Goal: Task Accomplishment & Management: Use online tool/utility

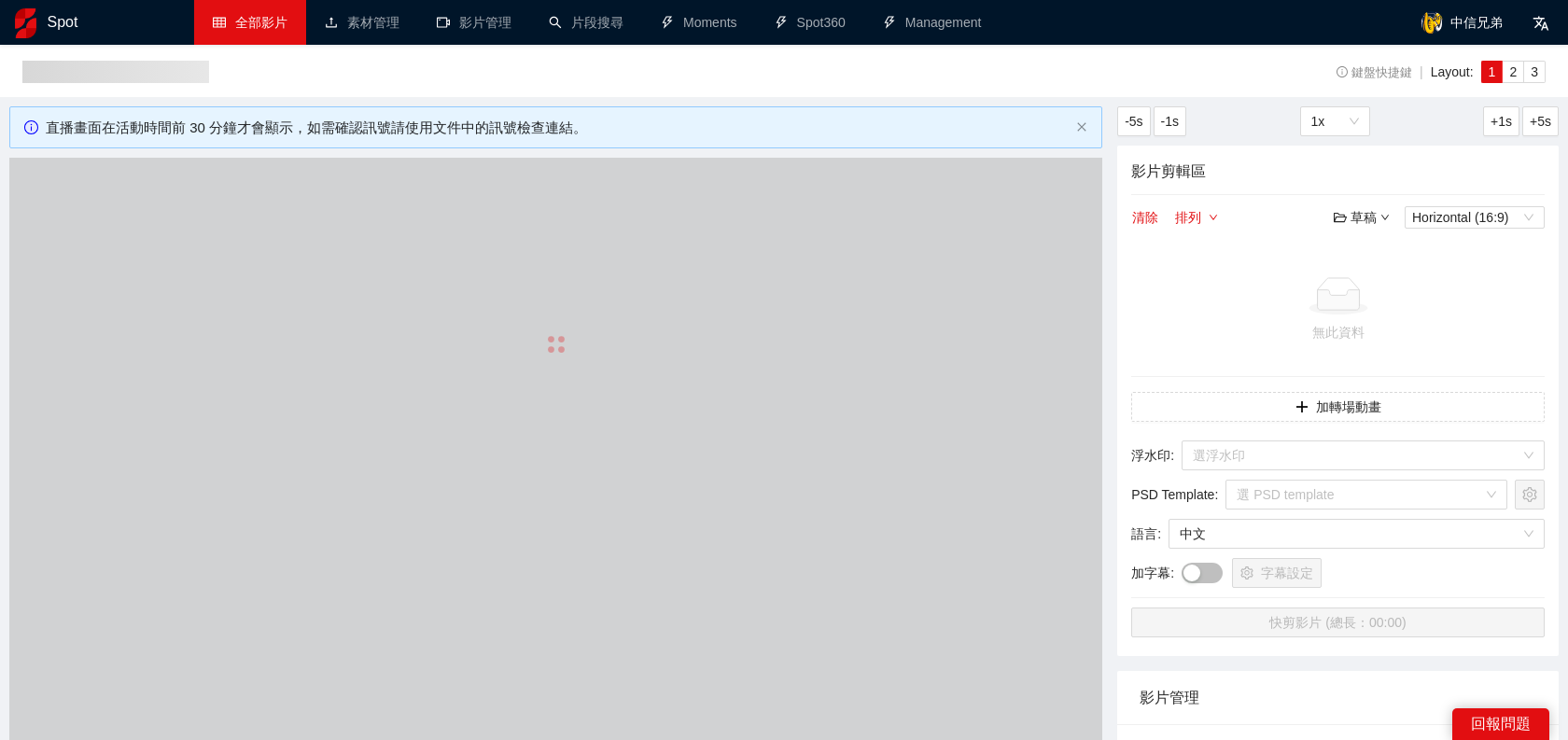
click at [275, 18] on link "全部影片" at bounding box center [250, 23] width 75 height 15
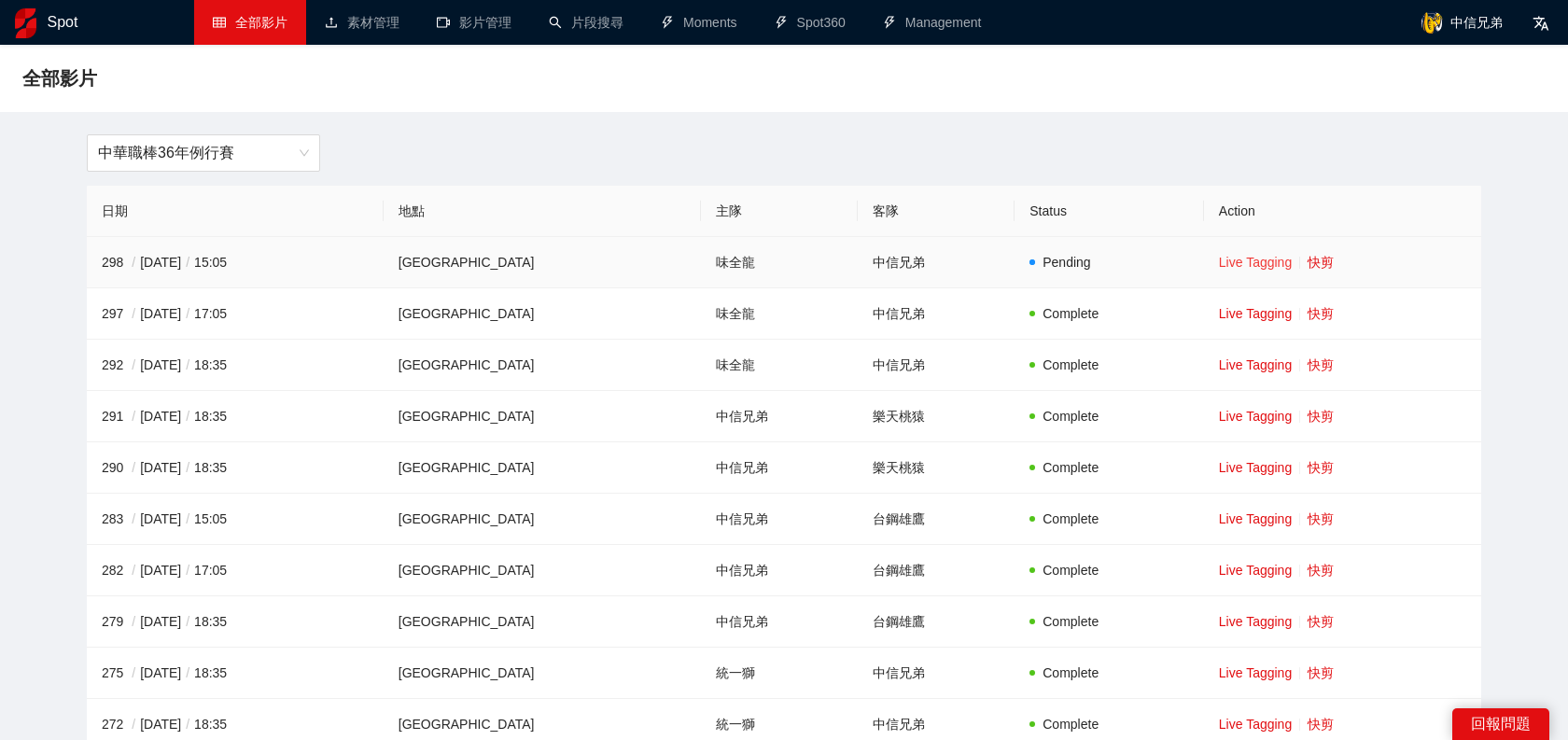
click at [1263, 263] on link "Live Tagging" at bounding box center [1256, 262] width 73 height 15
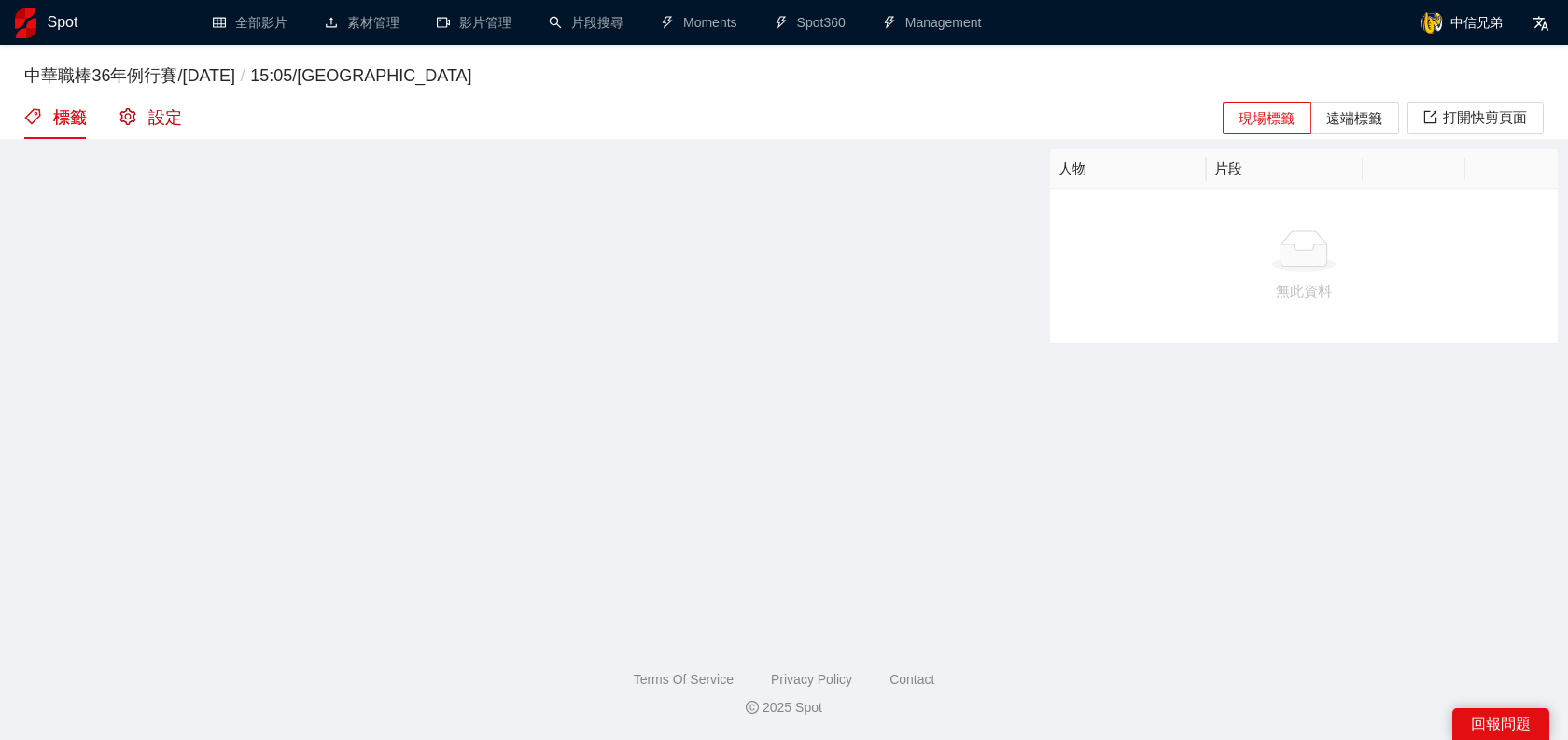
click at [159, 118] on div "設定" at bounding box center [150, 118] width 62 height 26
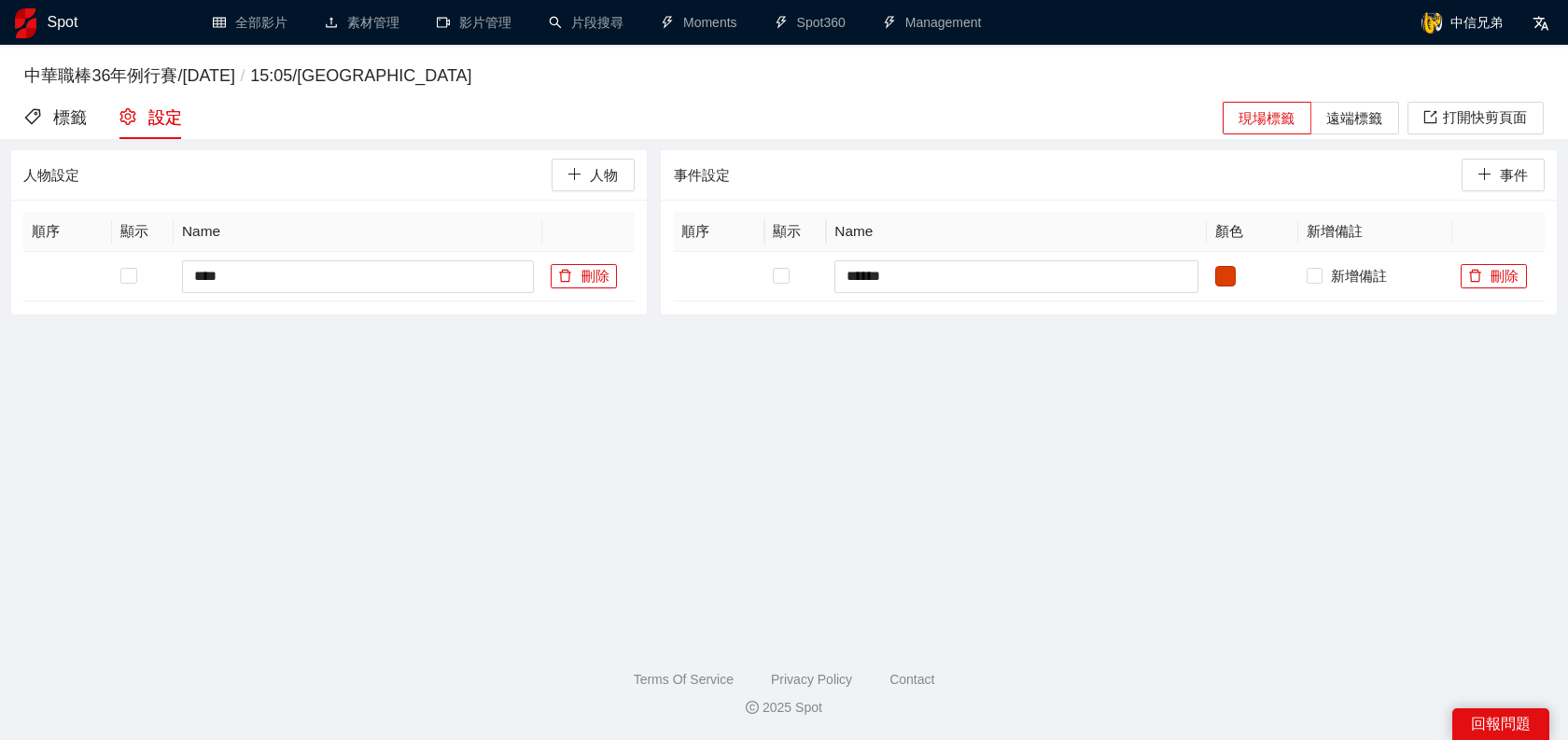
click at [90, 109] on div "標籤 設定" at bounding box center [103, 118] width 158 height 42
click at [74, 120] on div "標籤" at bounding box center [55, 118] width 62 height 26
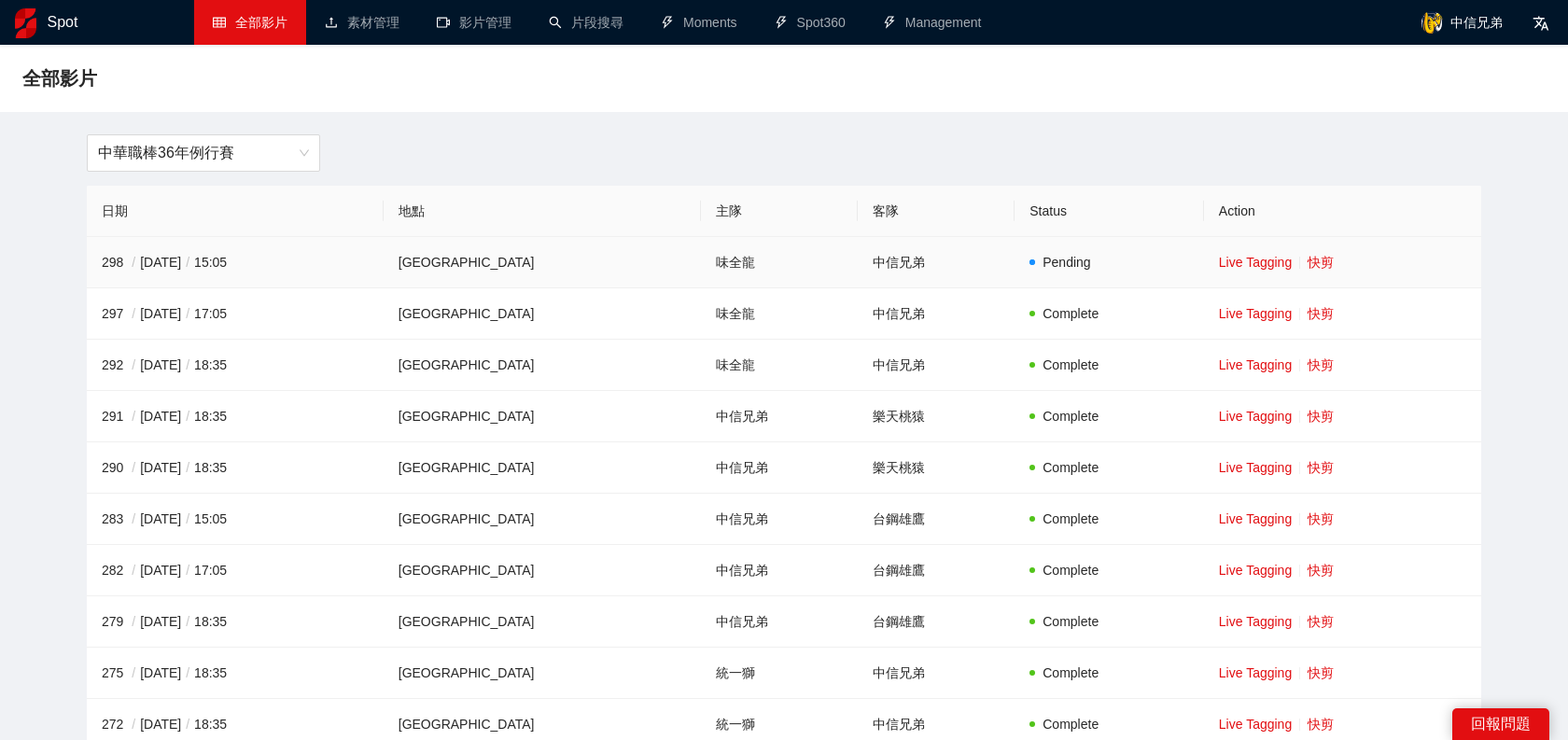
click at [1301, 271] on td "Live Tagging 快剪" at bounding box center [1342, 262] width 277 height 51
click at [1307, 261] on link "快剪" at bounding box center [1320, 262] width 26 height 15
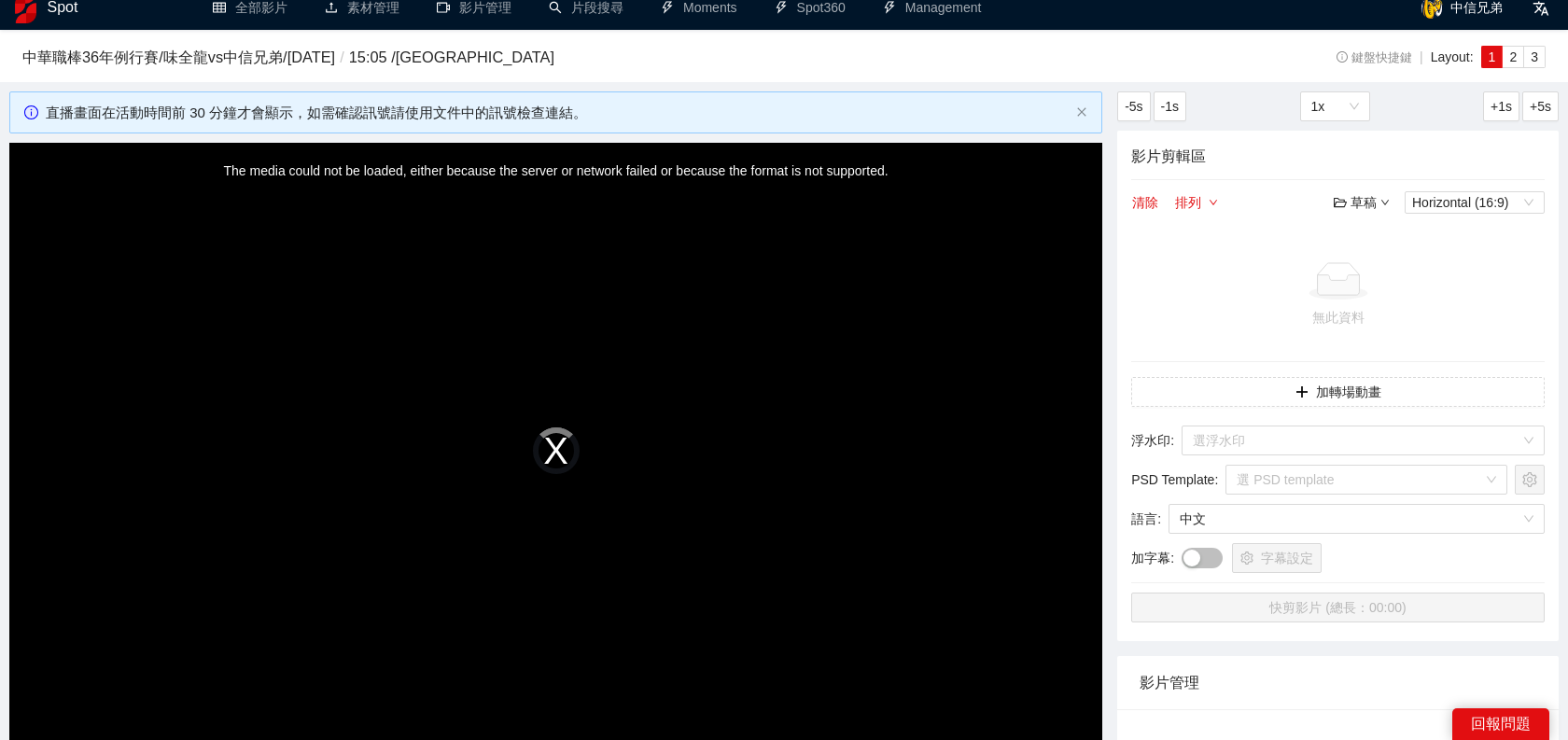
scroll to position [27, 0]
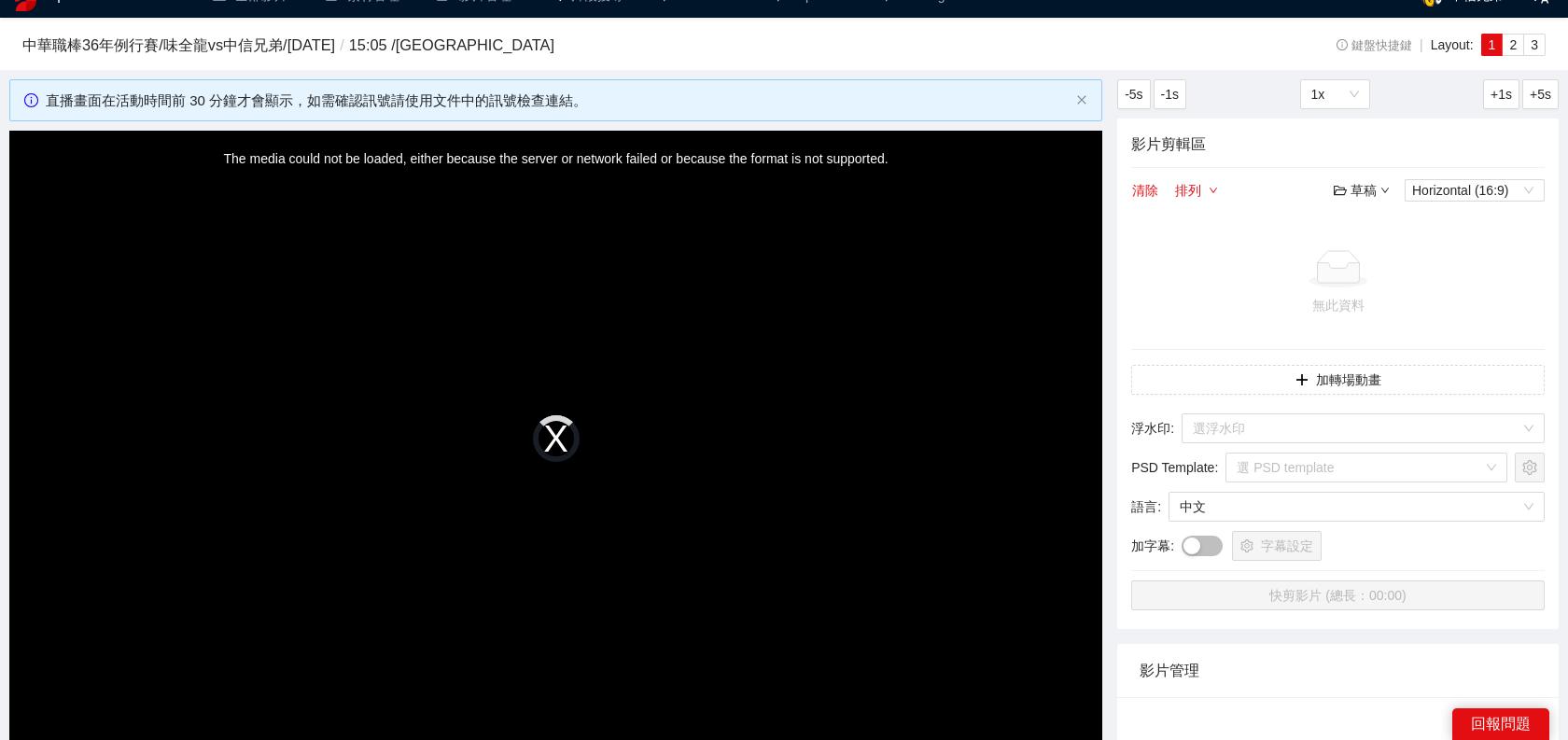
click at [527, 449] on div "The media could not be loaded, either because the server or network failed or b…" at bounding box center [556, 438] width 1093 height 615
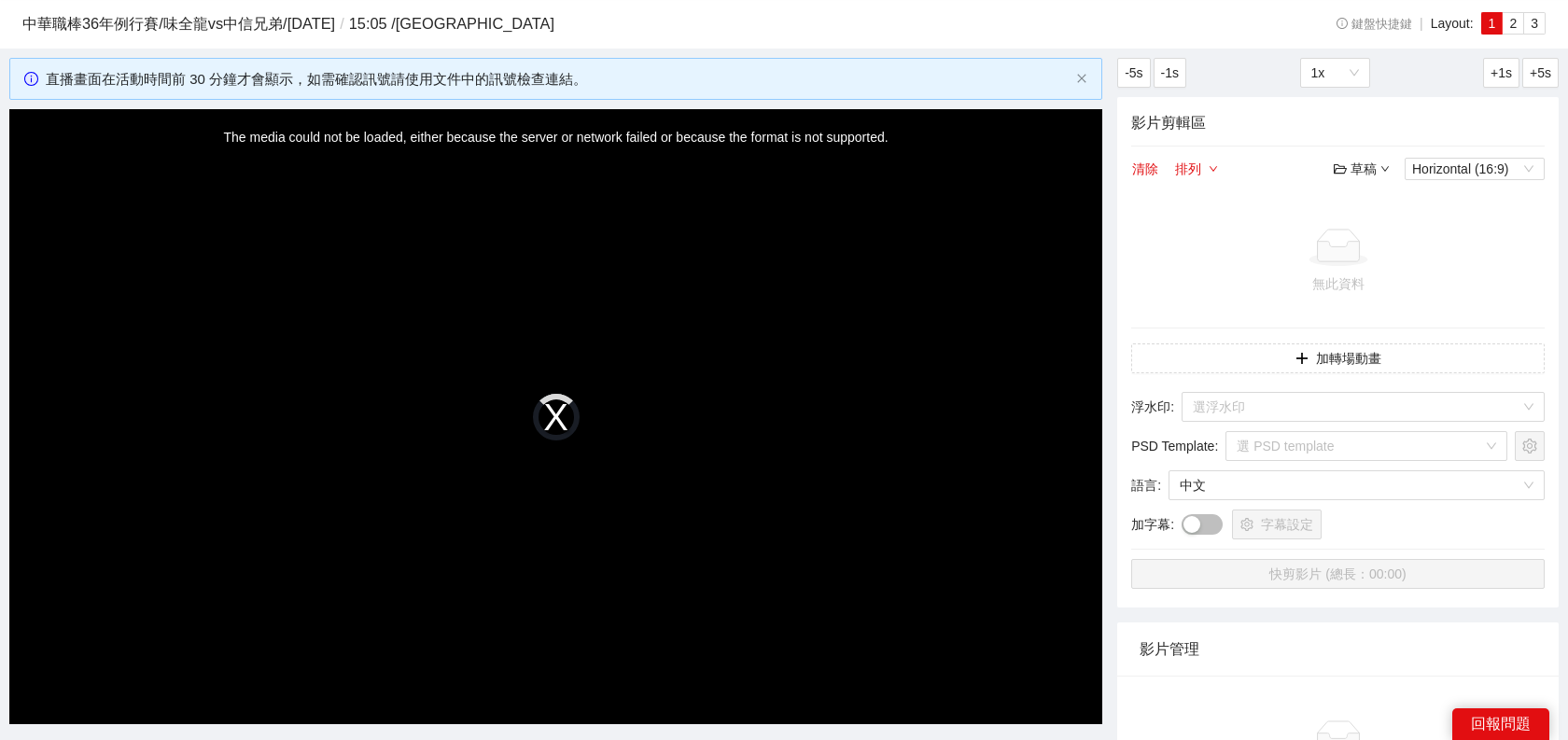
scroll to position [50, 0]
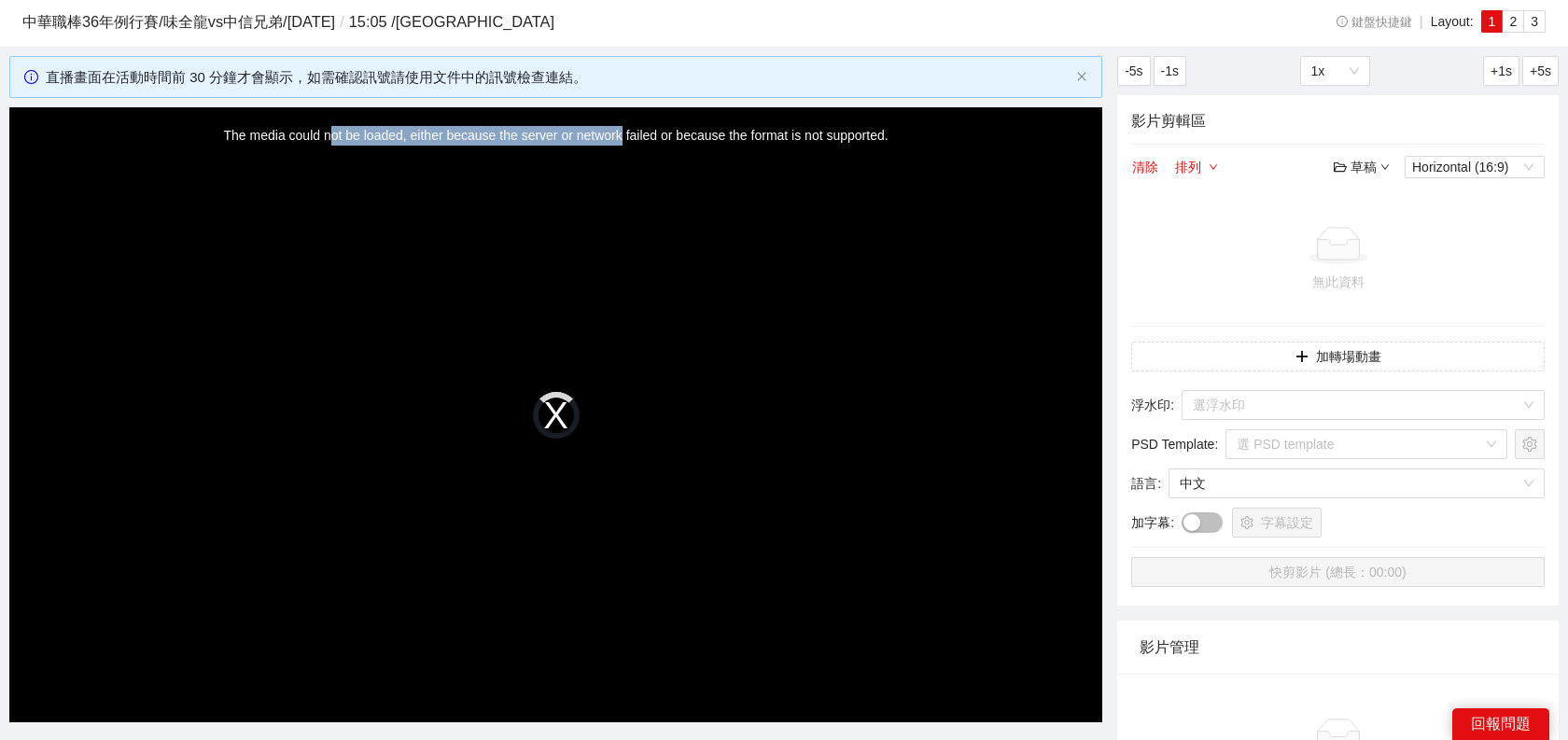
drag, startPoint x: 335, startPoint y: 133, endPoint x: 618, endPoint y: 132, distance: 283.0
click at [619, 133] on div "The media could not be loaded, either because the server or network failed or b…" at bounding box center [556, 415] width 1093 height 615
click at [618, 132] on div "The media could not be loaded, either because the server or network failed or b…" at bounding box center [556, 415] width 1093 height 615
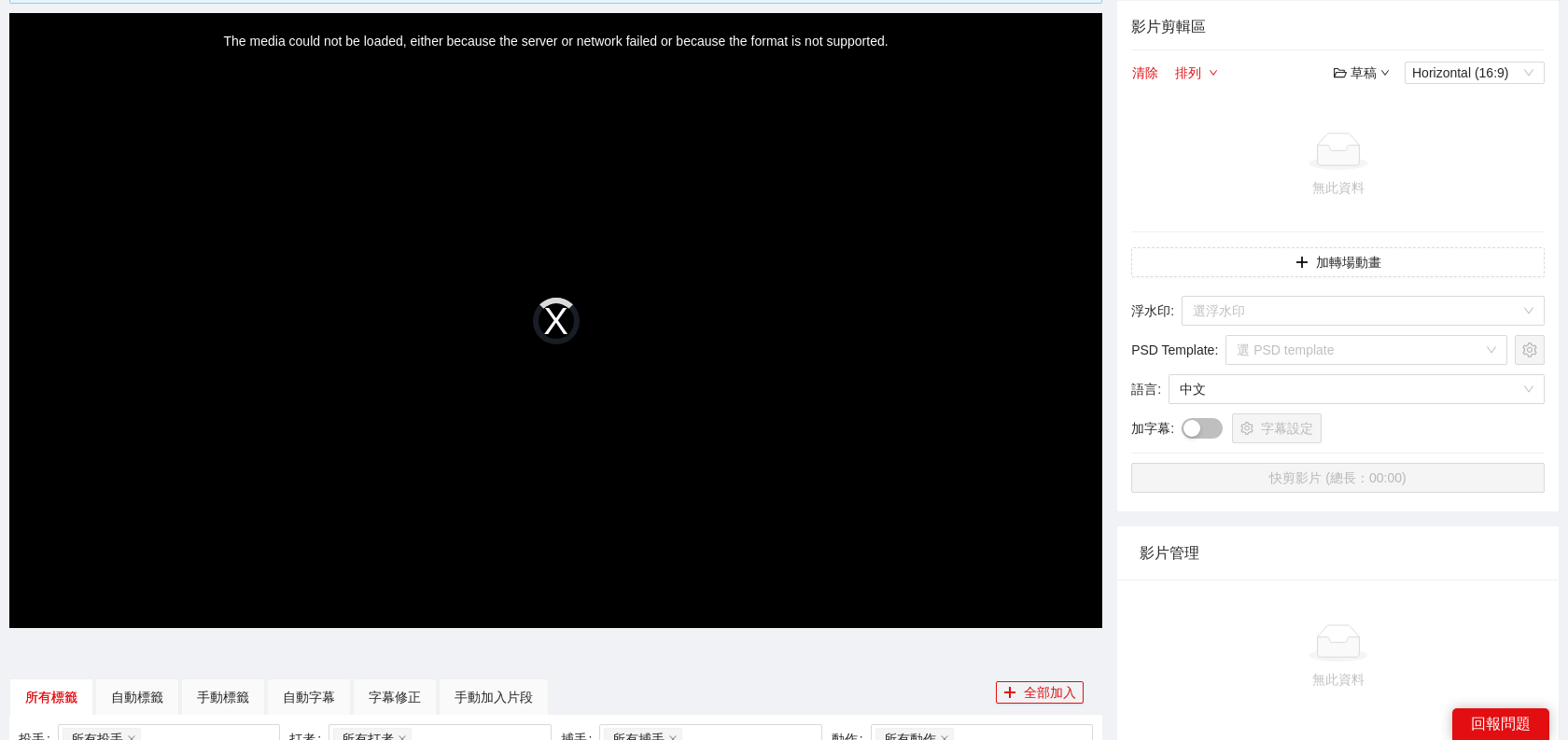
scroll to position [77, 0]
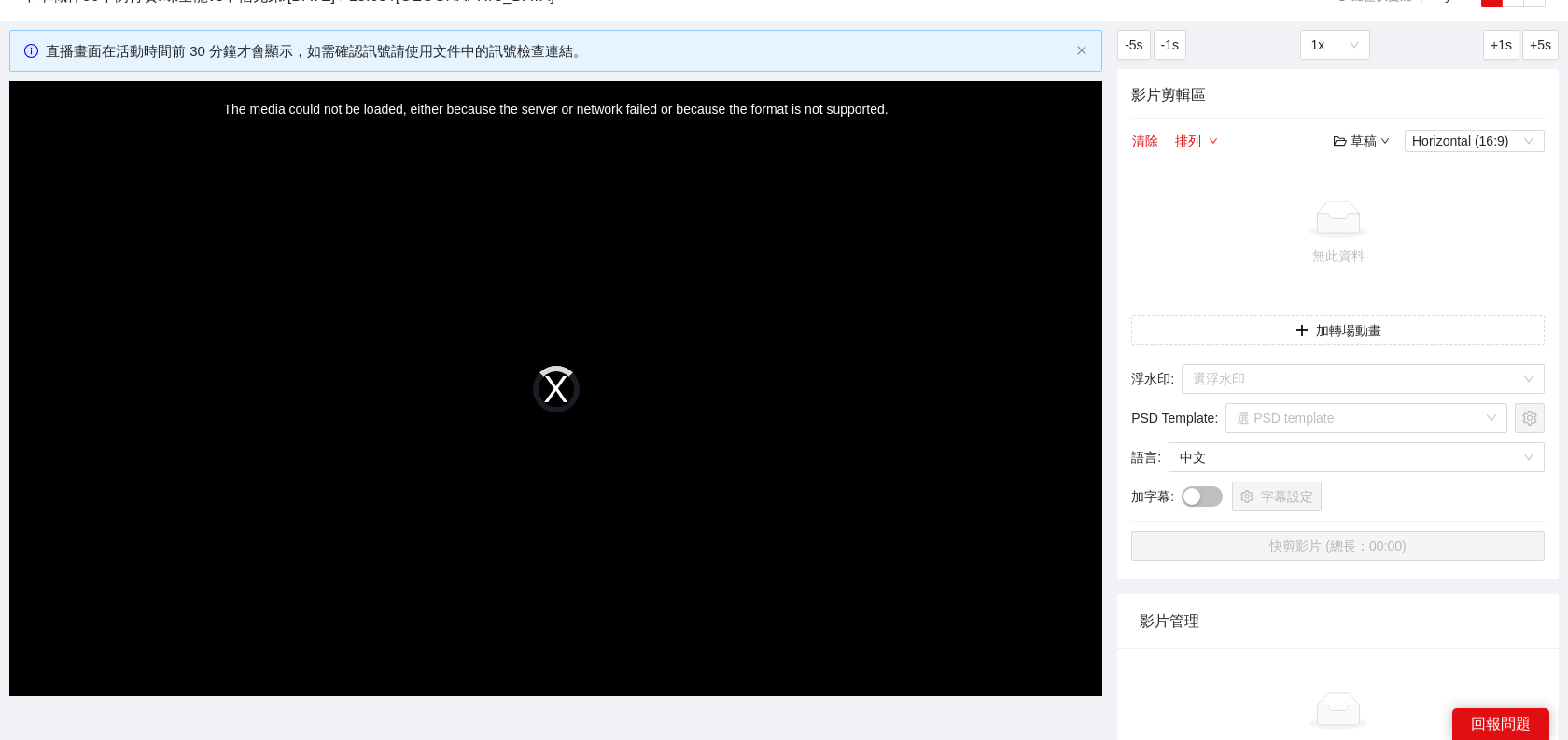
click at [535, 388] on div "The media could not be loaded, either because the server or network failed or b…" at bounding box center [556, 388] width 1093 height 615
click at [555, 388] on div "The media could not be loaded, either because the server or network failed or b…" at bounding box center [556, 388] width 1093 height 615
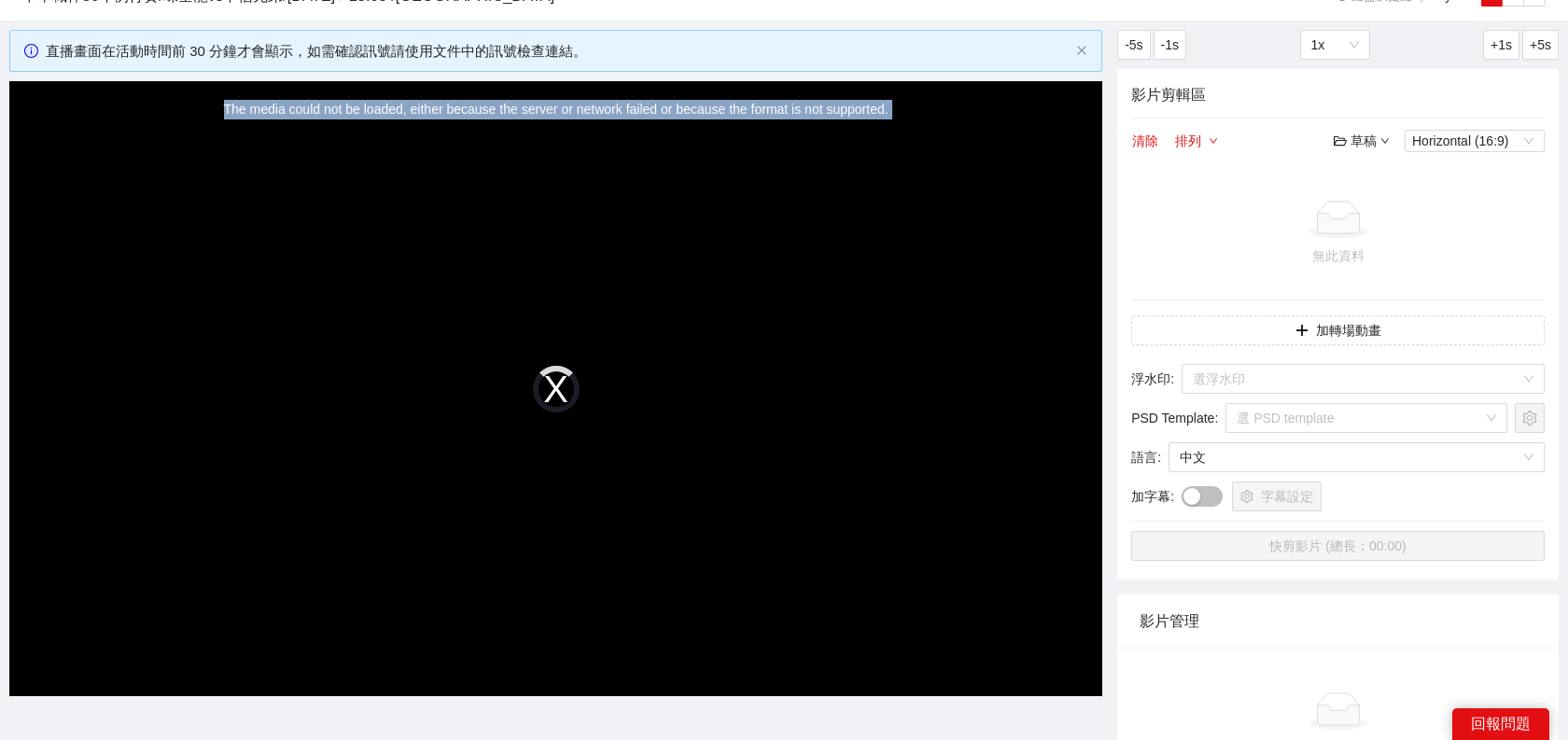
click at [555, 388] on div "The media could not be loaded, either because the server or network failed or b…" at bounding box center [556, 388] width 1093 height 615
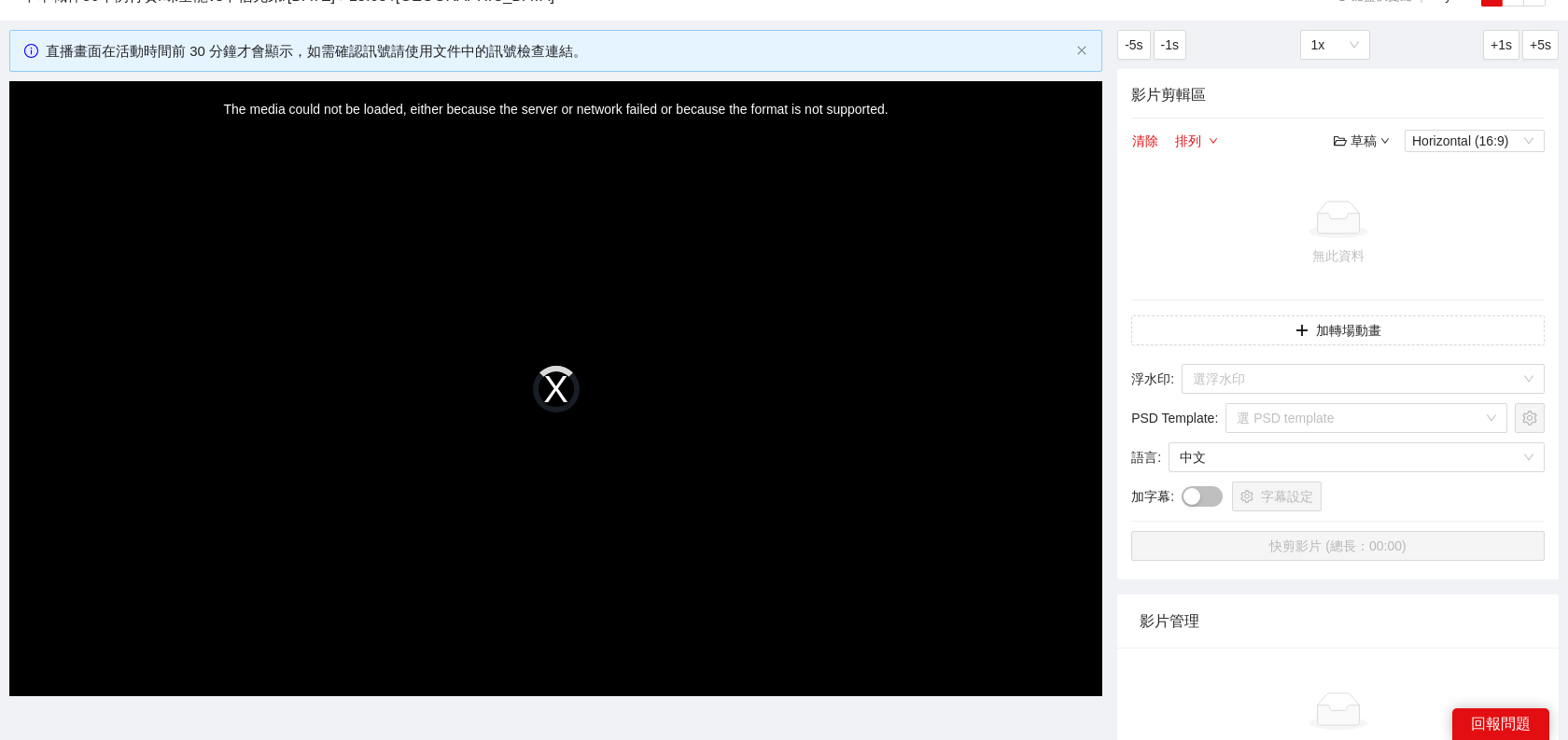
click at [621, 461] on div "The media could not be loaded, either because the server or network failed or b…" at bounding box center [556, 388] width 1093 height 615
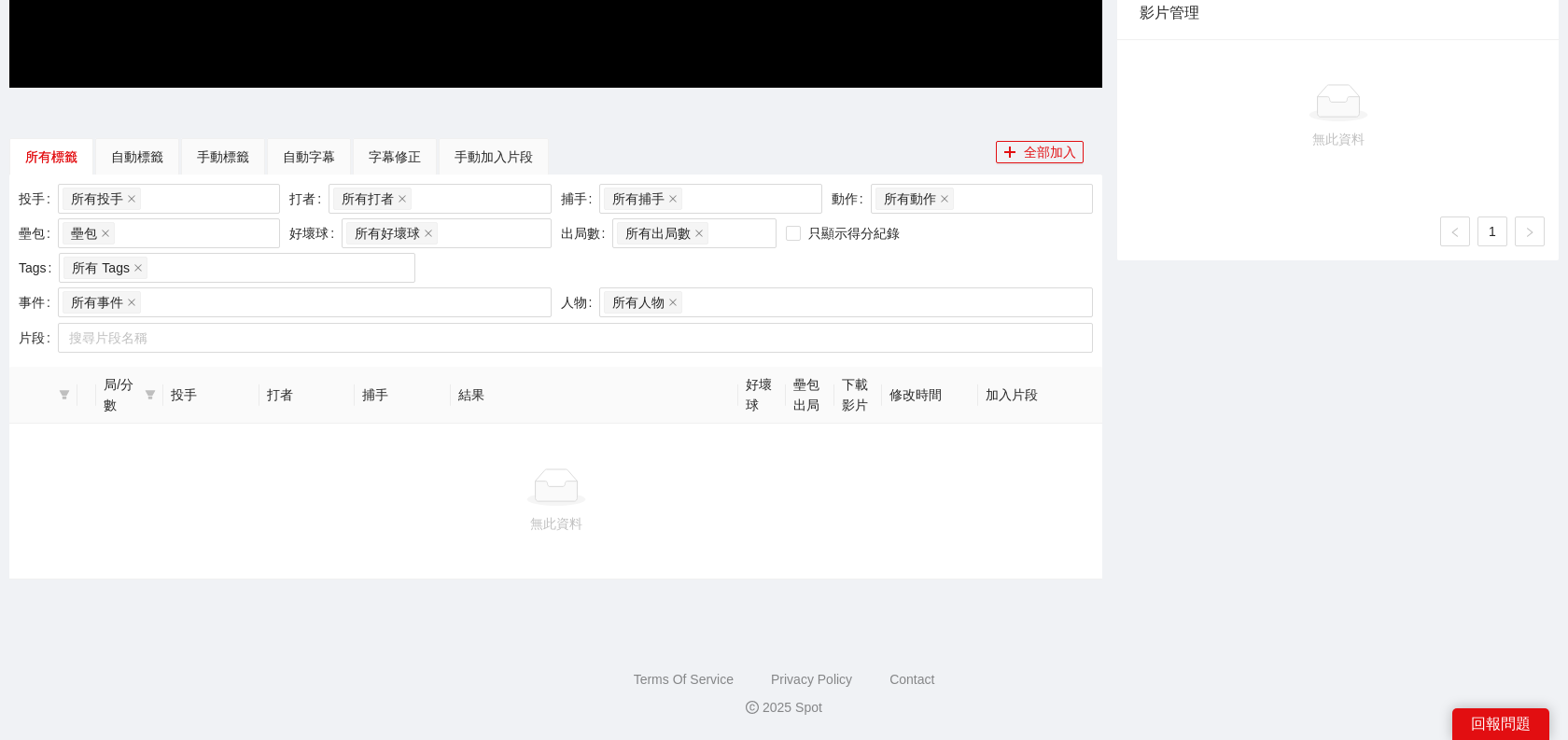
scroll to position [0, 0]
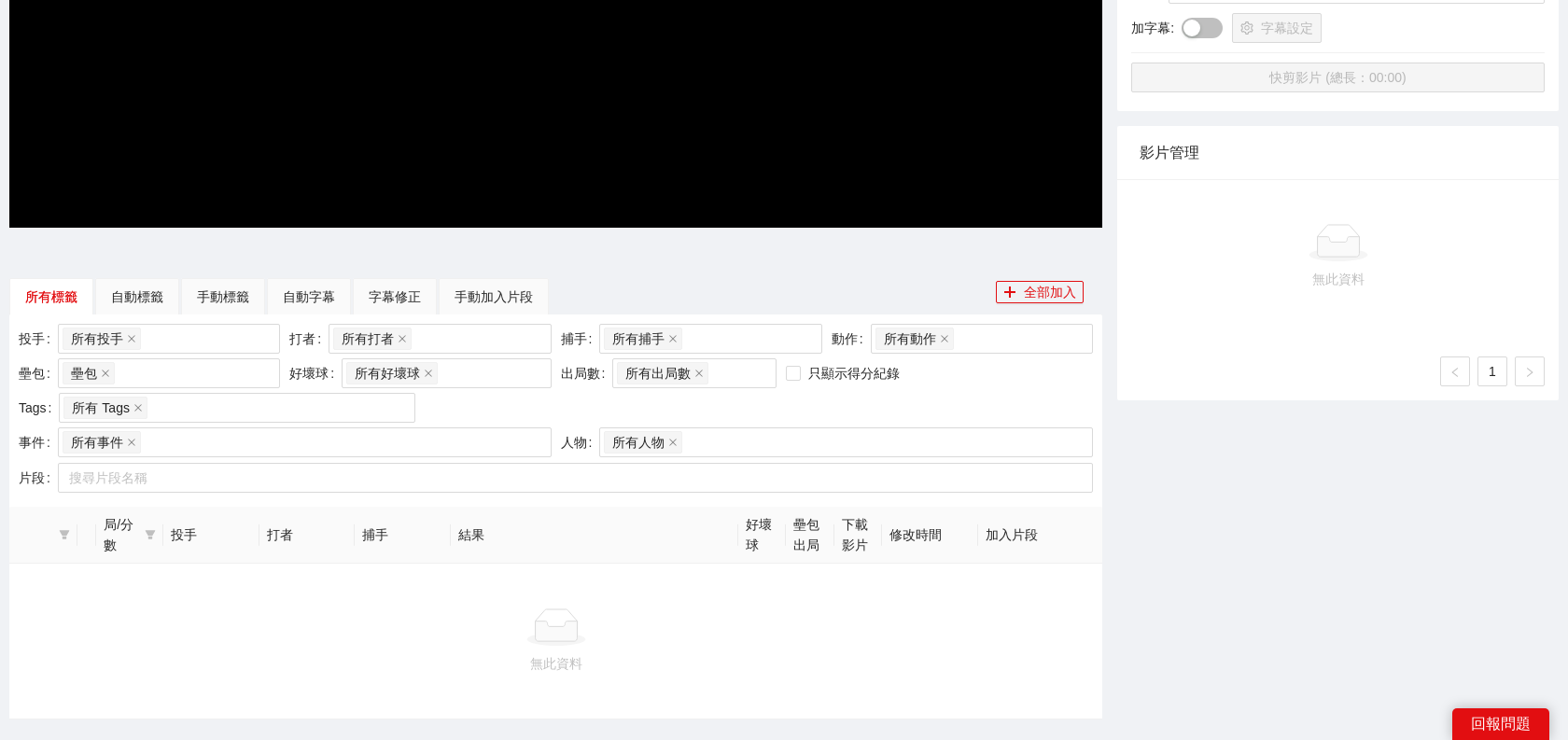
scroll to position [546, 0]
